Goal: Book appointment/travel/reservation

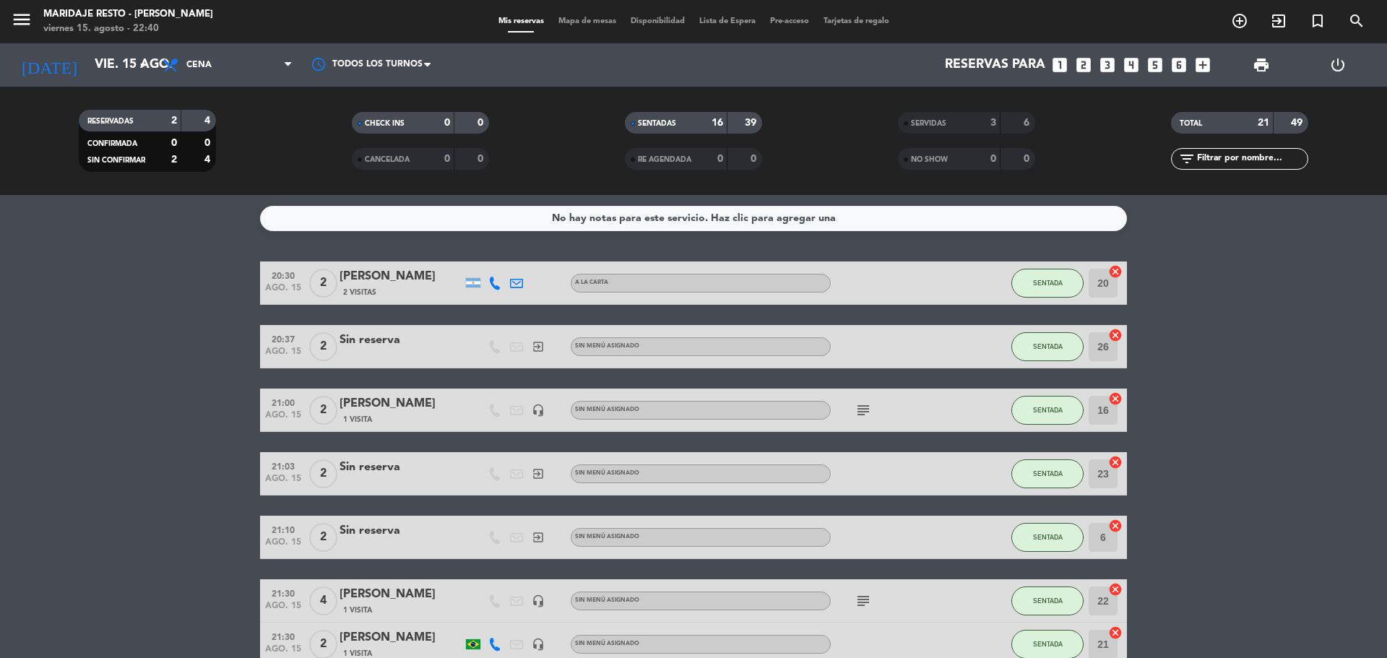
click at [1081, 69] on icon "looks_two" at bounding box center [1083, 65] width 19 height 19
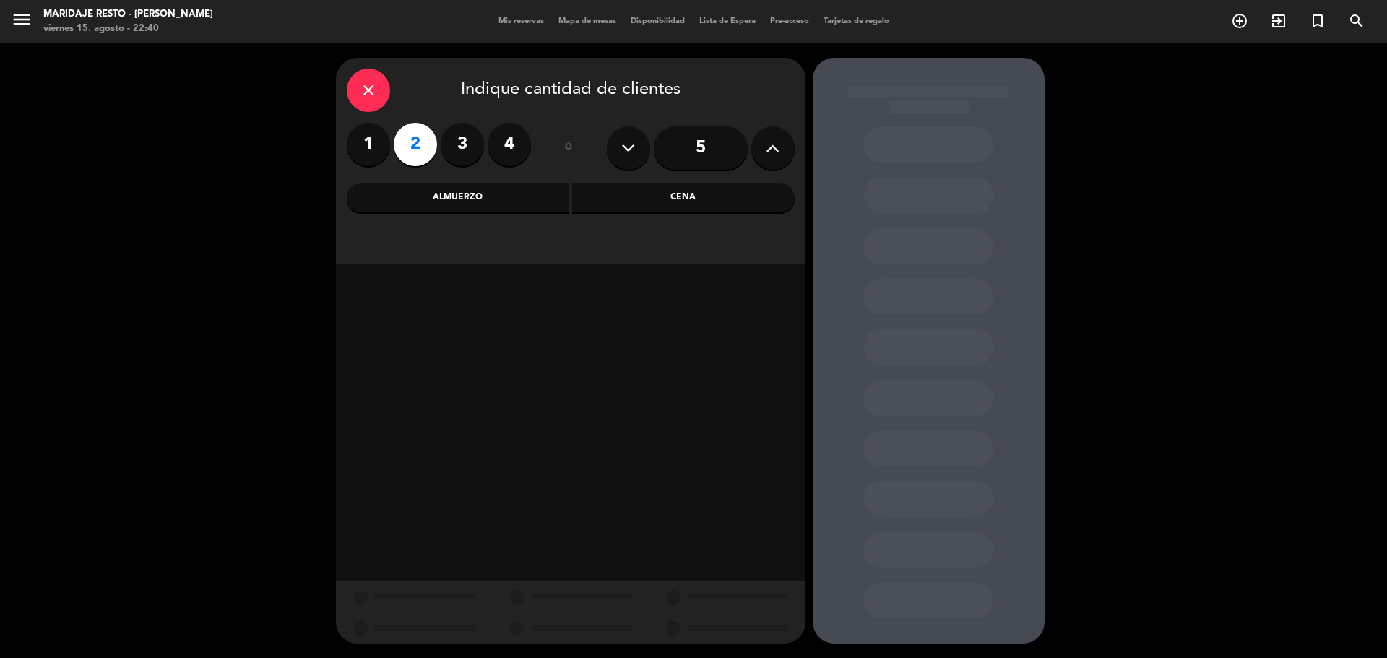
click at [721, 174] on div "close Indique cantidad de clientes 1 2 3 4 ó 5 Almuerzo Cena" at bounding box center [571, 161] width 470 height 206
click at [708, 200] on div "Cena" at bounding box center [683, 197] width 222 height 29
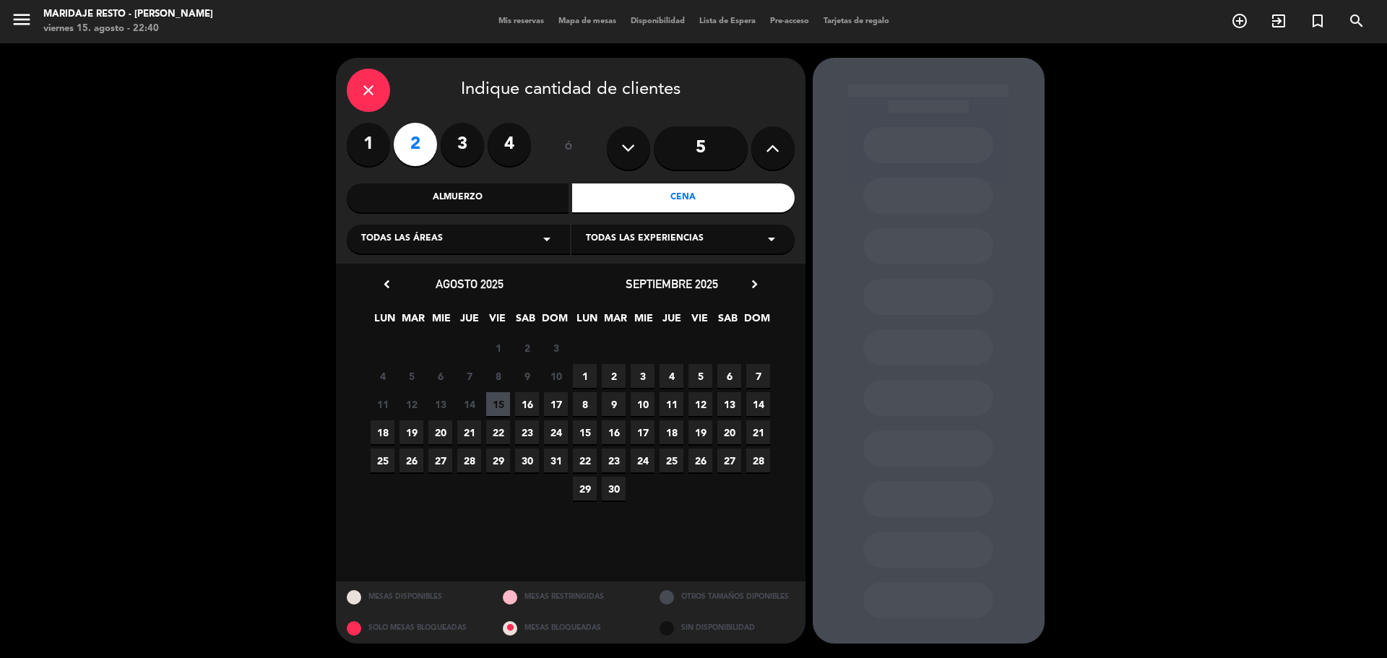
click at [503, 405] on span "15" at bounding box center [498, 404] width 24 height 24
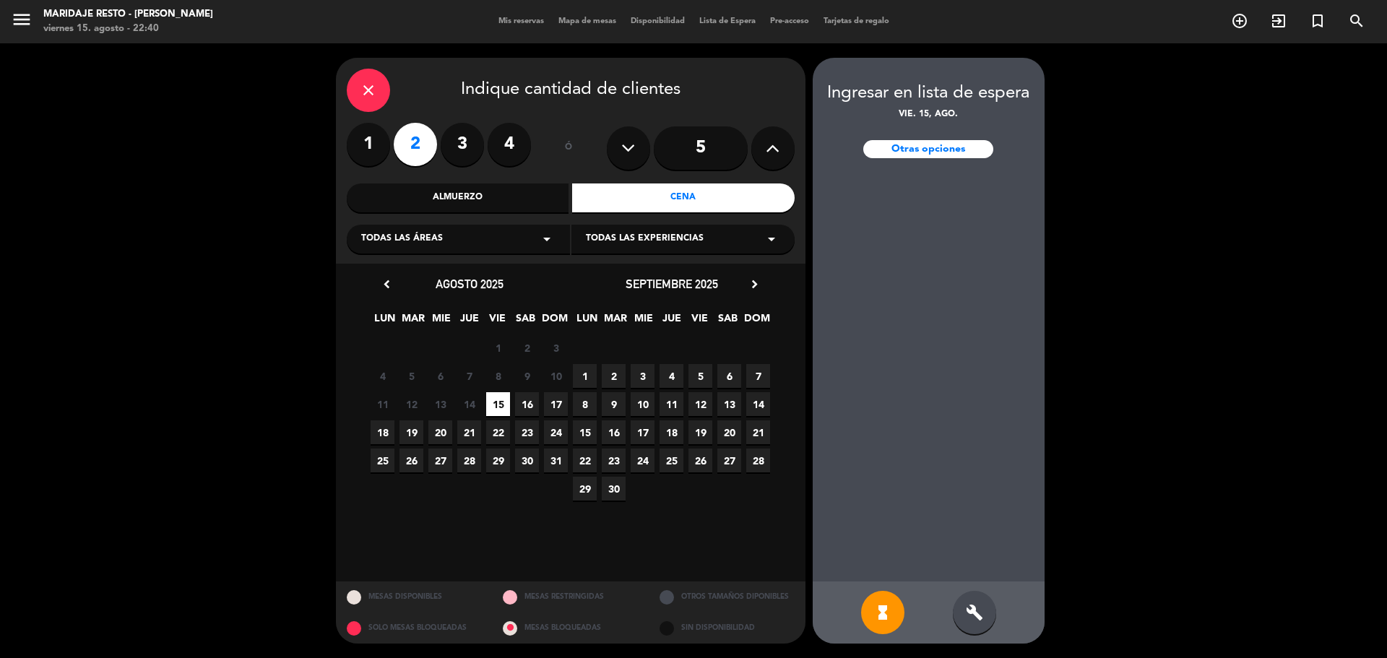
click at [1183, 169] on div "close Indique cantidad de clientes 1 2 3 4 ó 5 Almuerzo Cena Todas las áreas ar…" at bounding box center [693, 350] width 1387 height 615
click at [371, 84] on icon "close" at bounding box center [368, 90] width 17 height 17
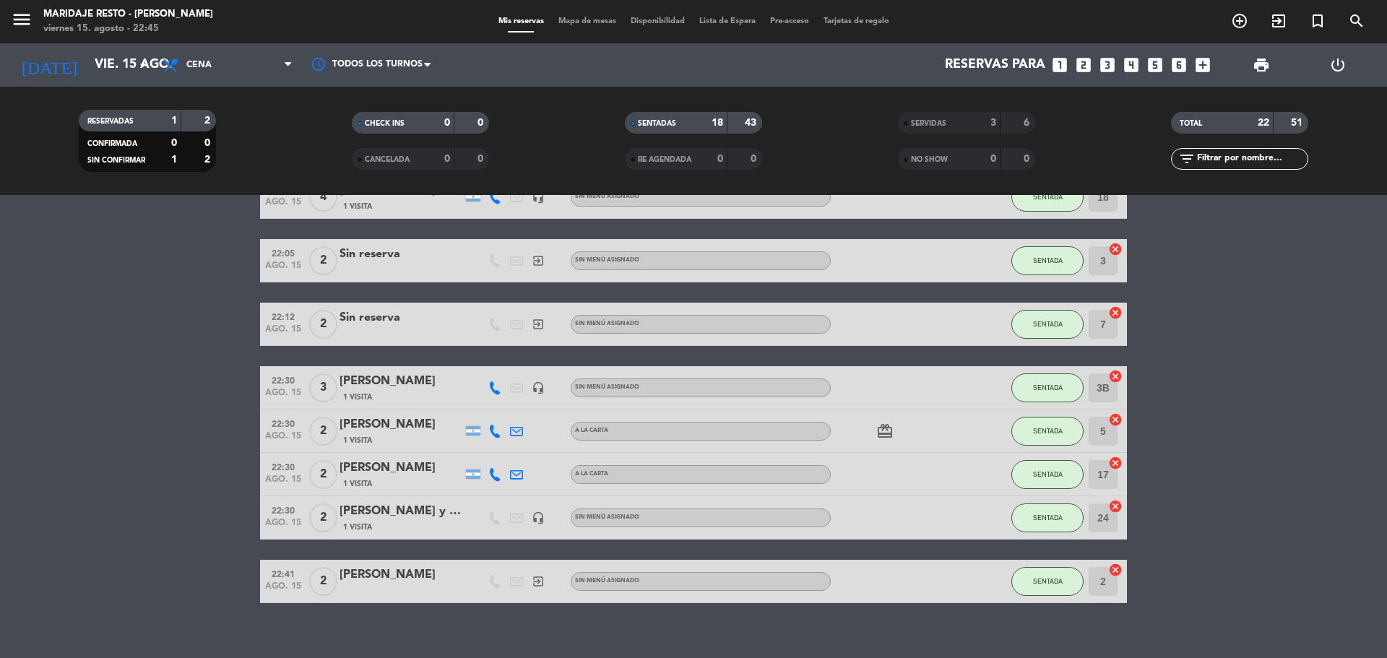
scroll to position [701, 0]
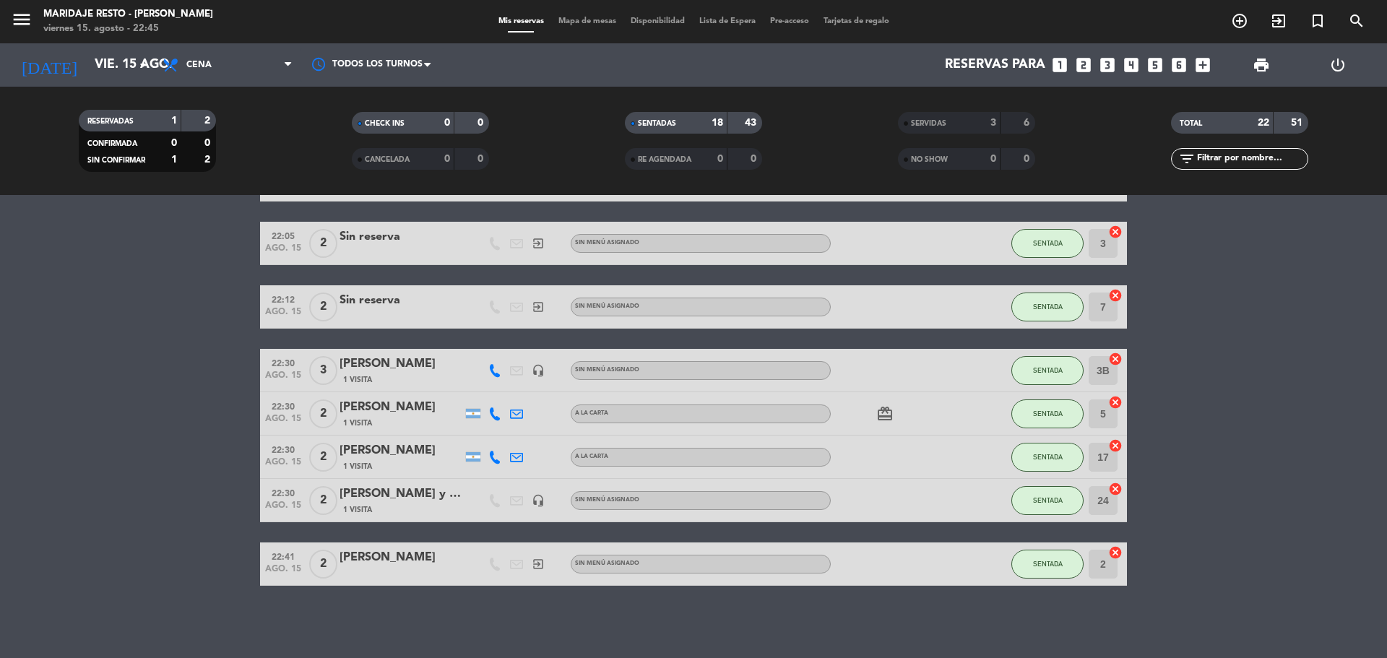
click at [943, 132] on div "SERVIDAS 3 6" at bounding box center [966, 123] width 137 height 22
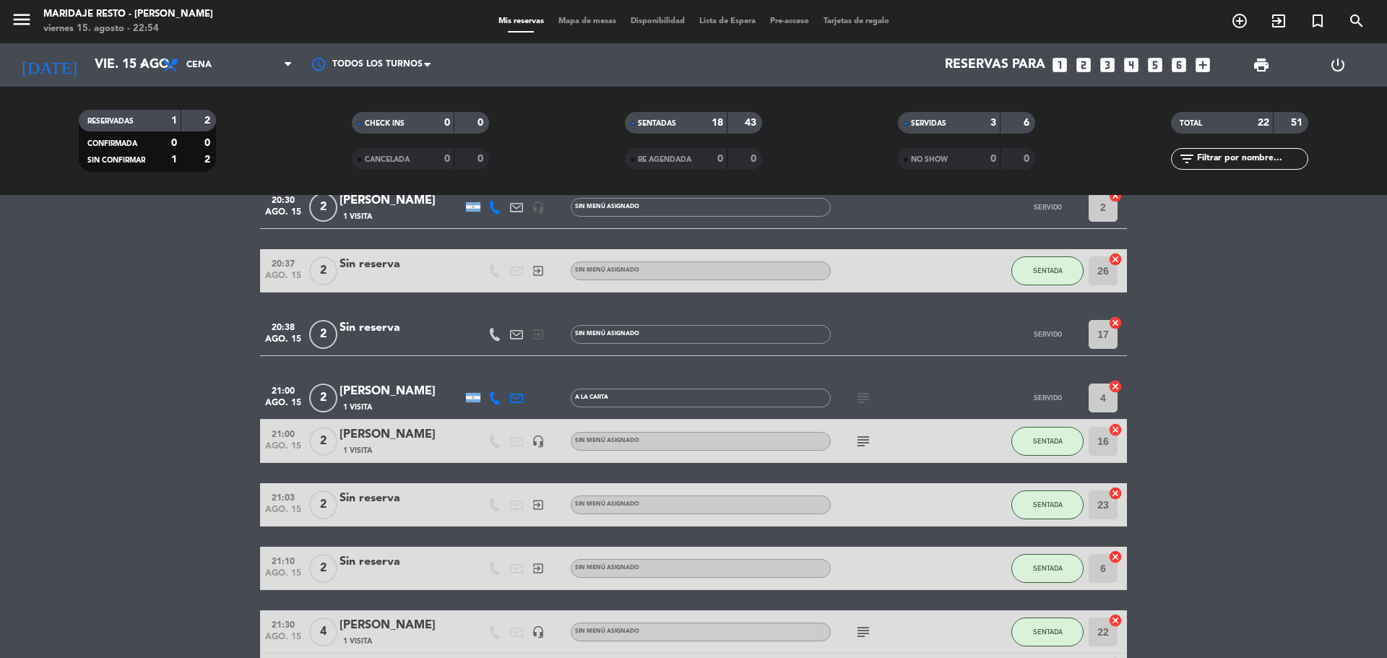
scroll to position [0, 0]
